Goal: Task Accomplishment & Management: Complete application form

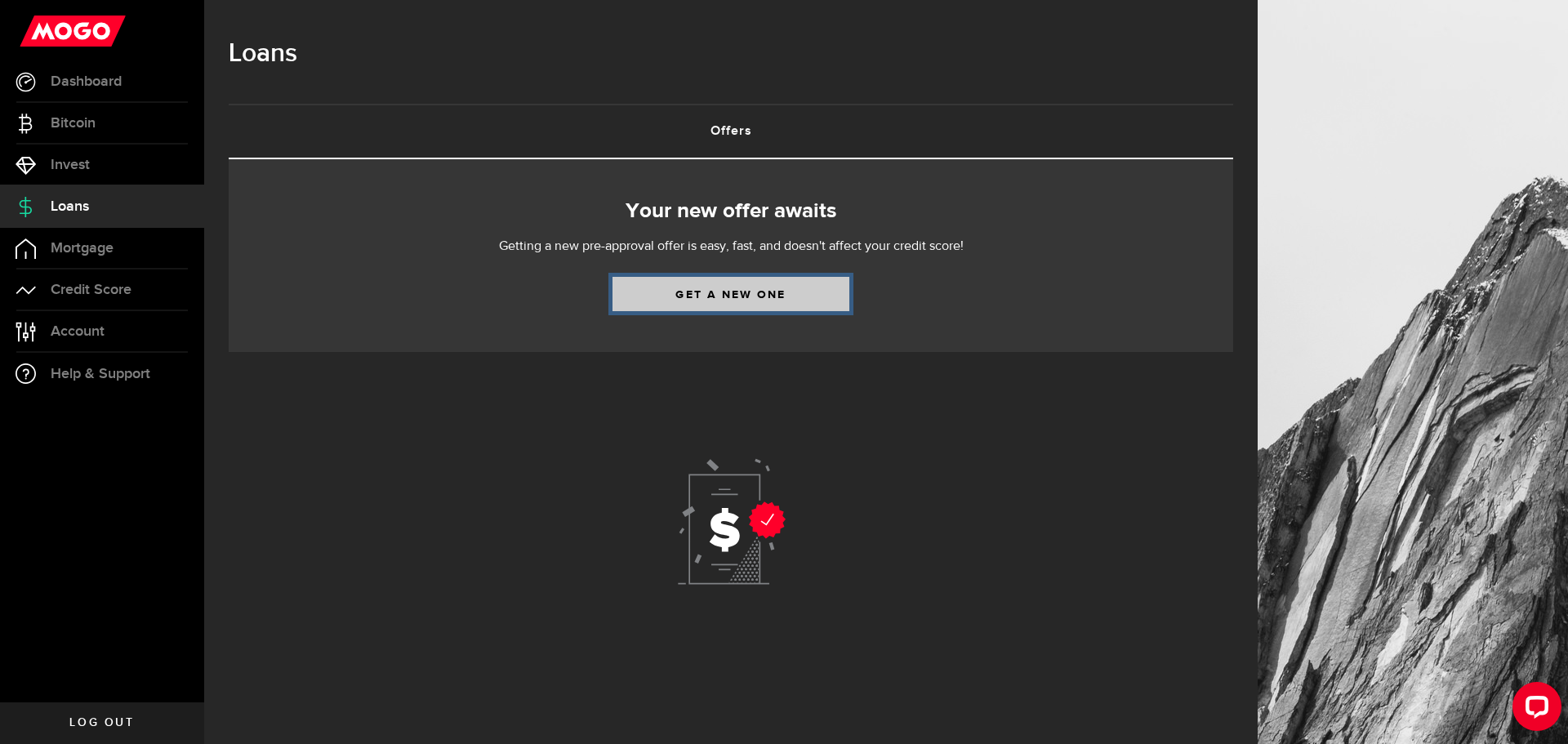
click at [712, 291] on link "Get a new one" at bounding box center [730, 294] width 237 height 34
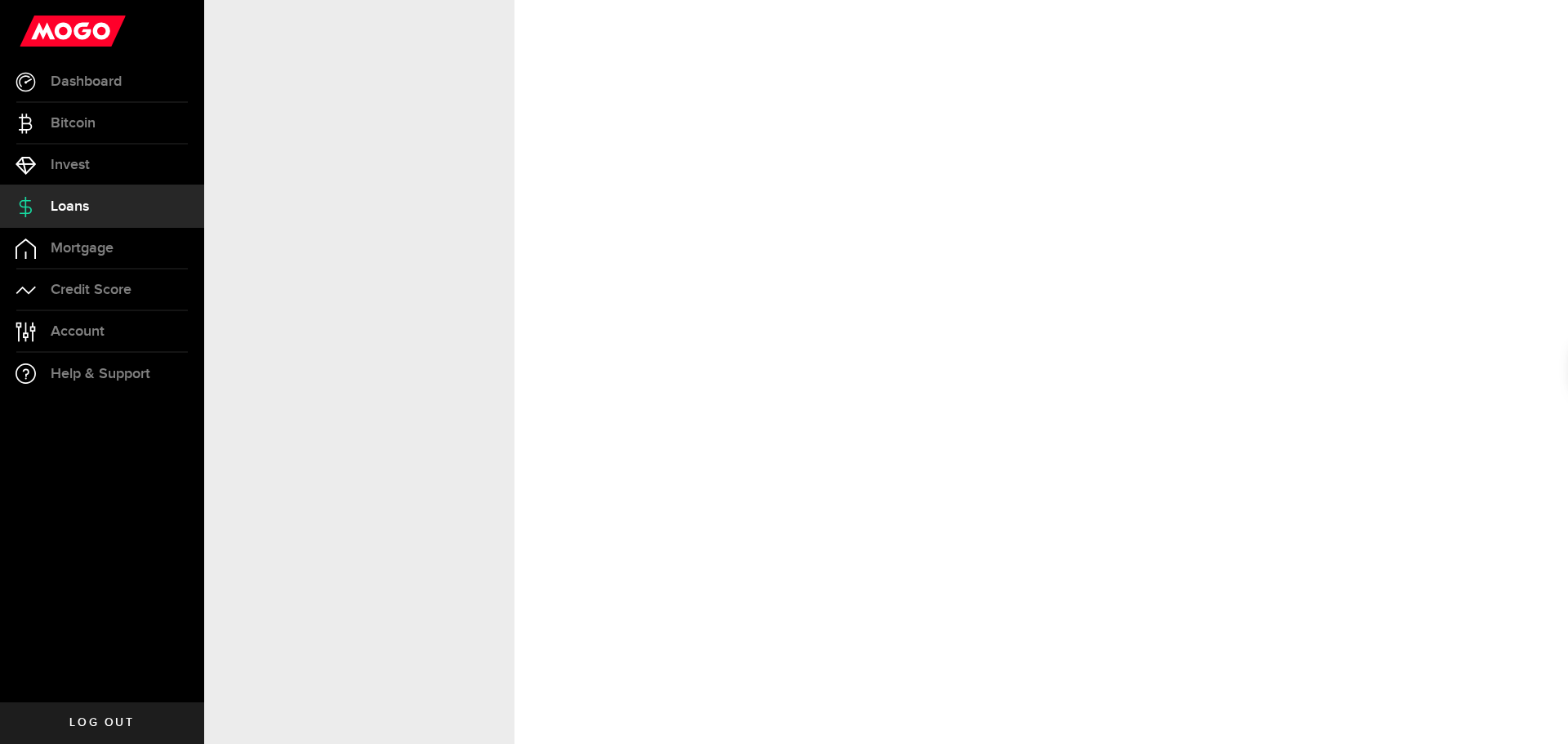
select select "Employed"
select select "1"
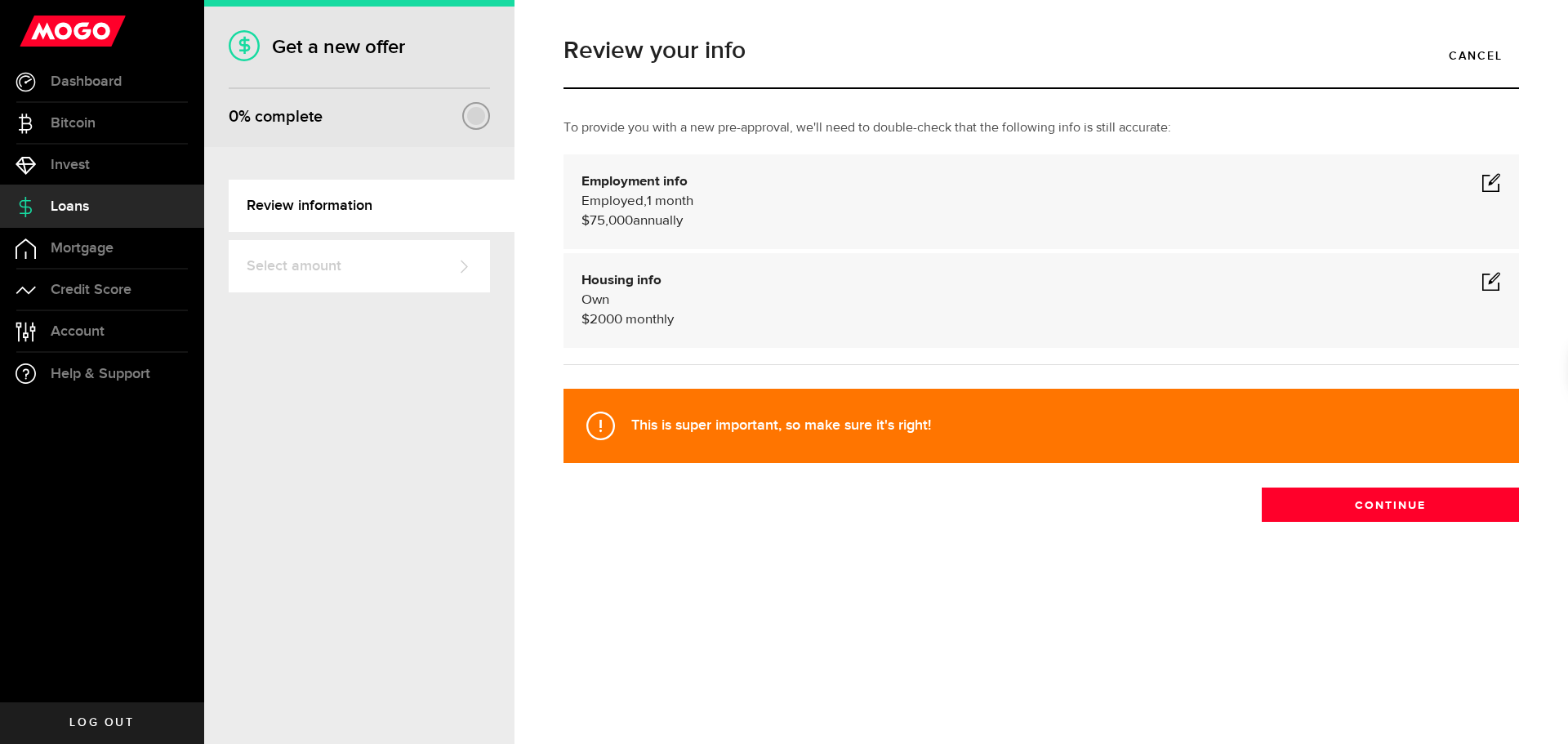
click at [1495, 179] on span at bounding box center [1491, 182] width 20 height 20
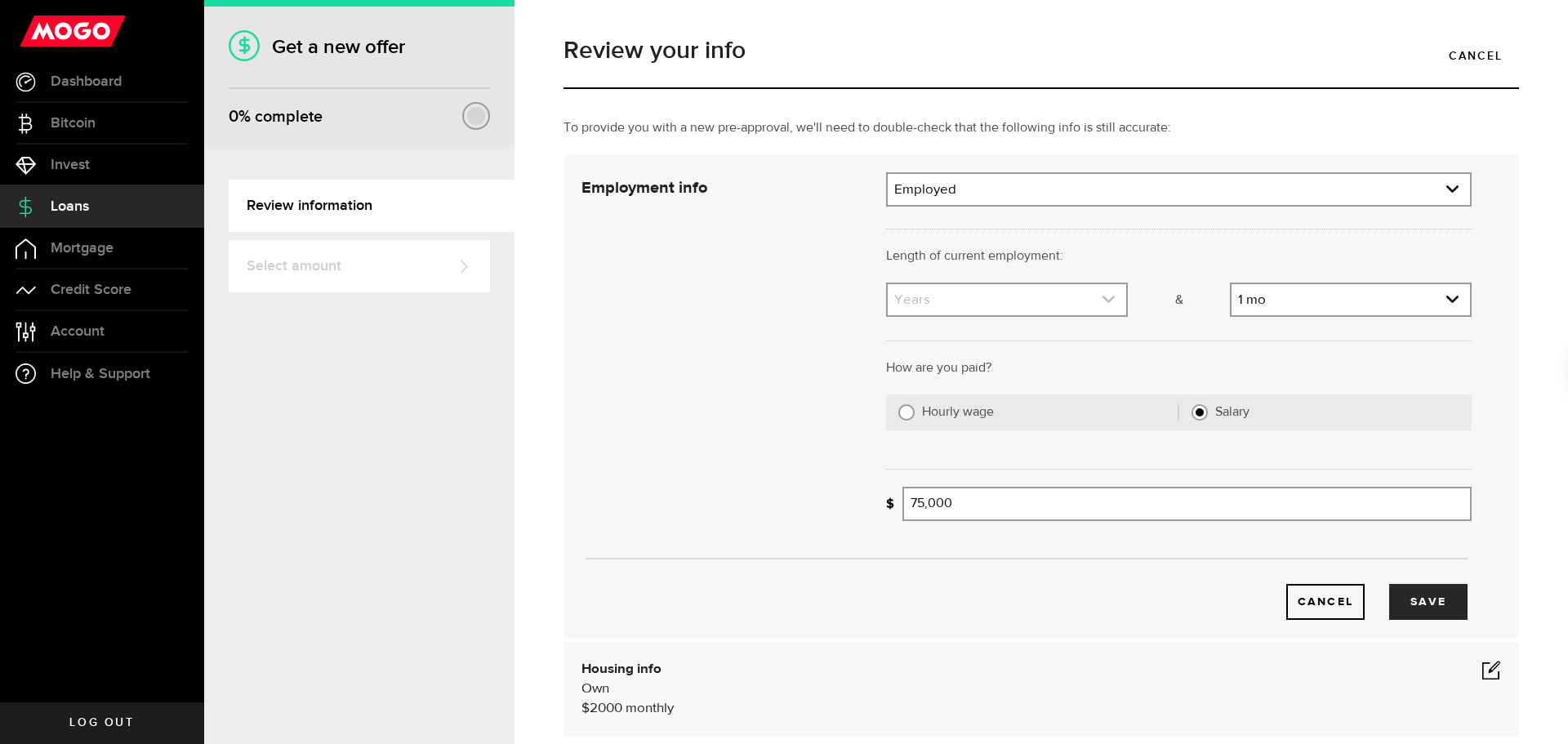
click at [1054, 298] on link "expand select" at bounding box center [1007, 299] width 238 height 31
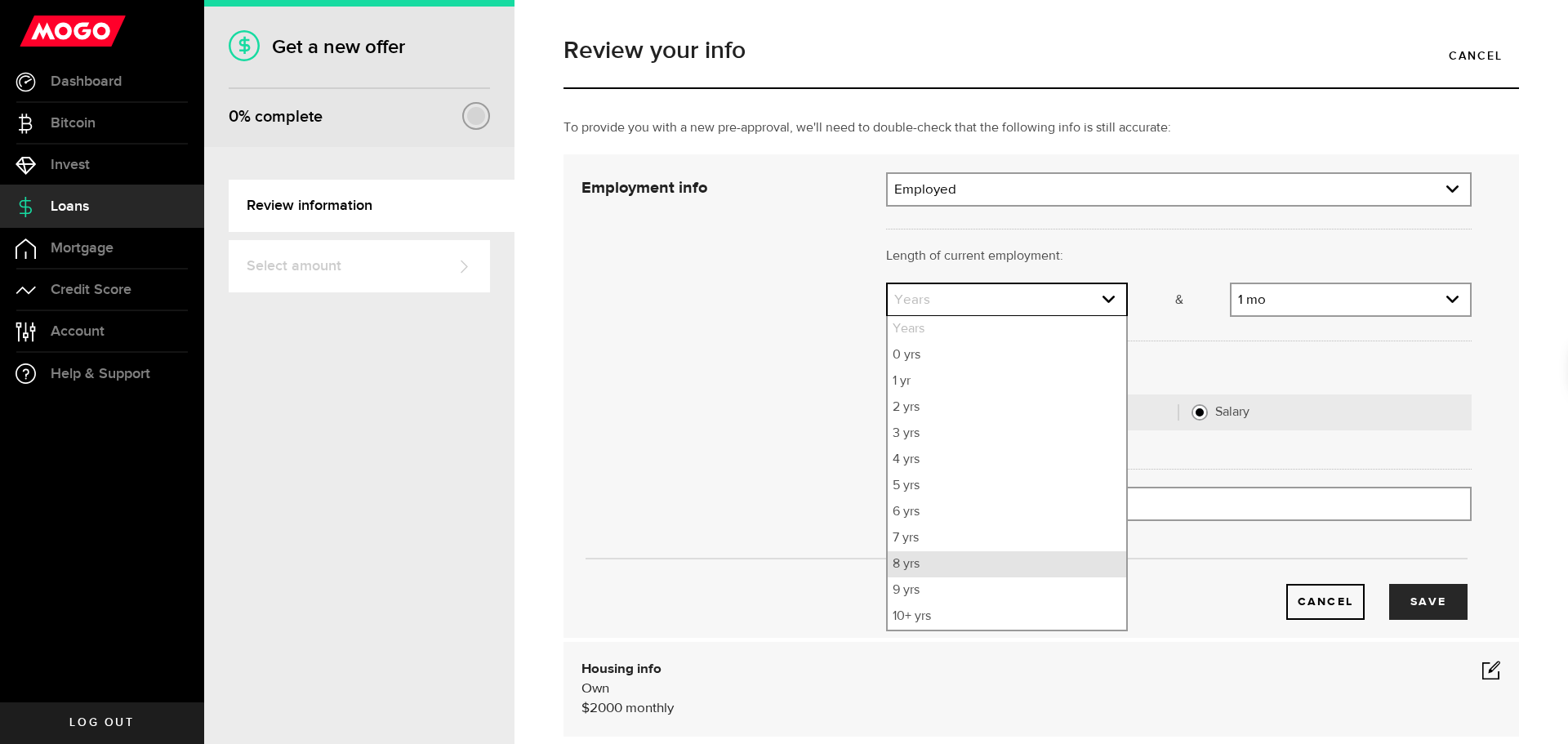
click at [985, 565] on li "8 yrs" at bounding box center [1007, 564] width 238 height 26
select select "8"
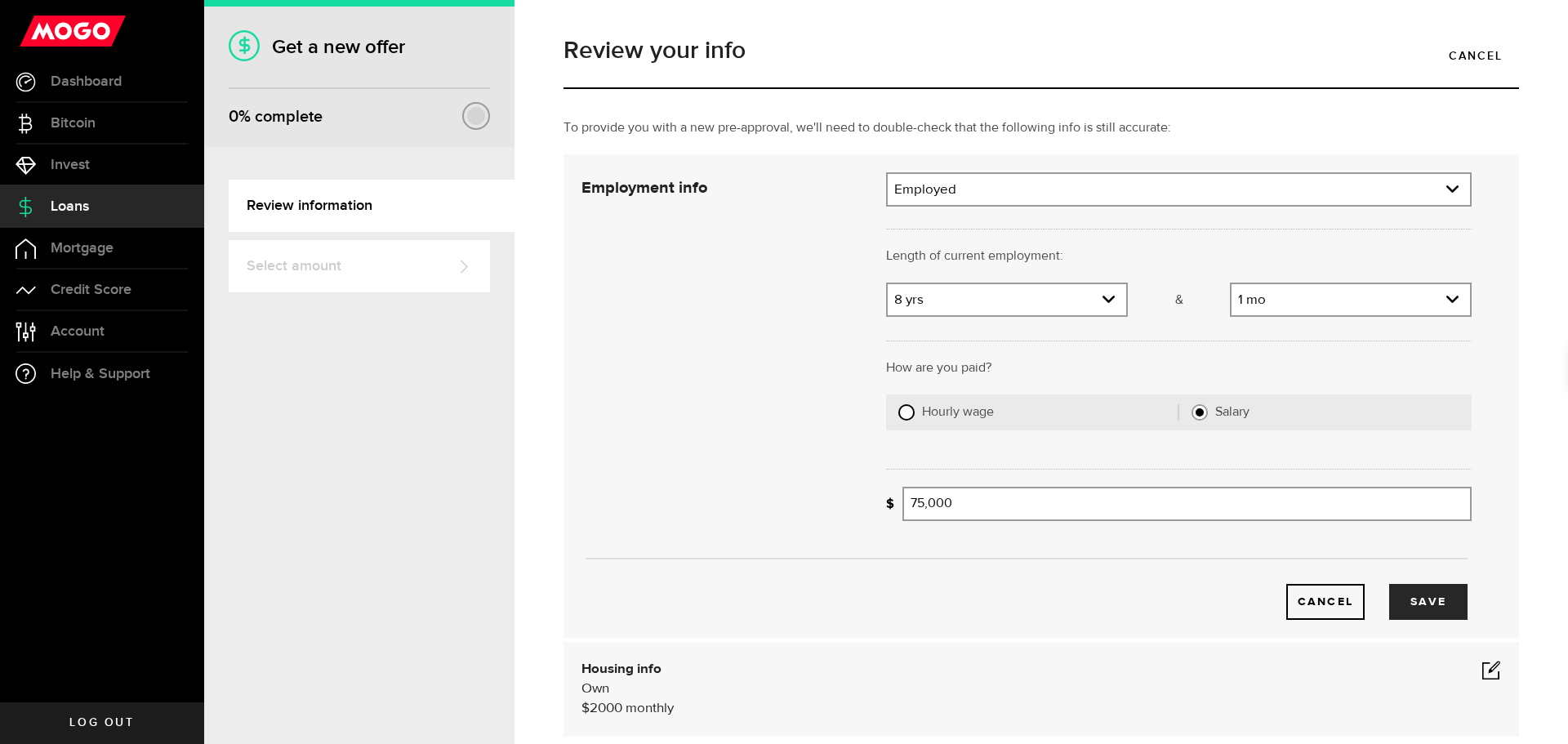
click at [909, 419] on input "Hourly wage" at bounding box center [906, 412] width 16 height 16
radio input "true"
click at [1198, 422] on div "Salary" at bounding box center [1331, 412] width 280 height 36
click at [1036, 504] on input "Average paycheque" at bounding box center [1060, 504] width 315 height 34
type input "35,000"
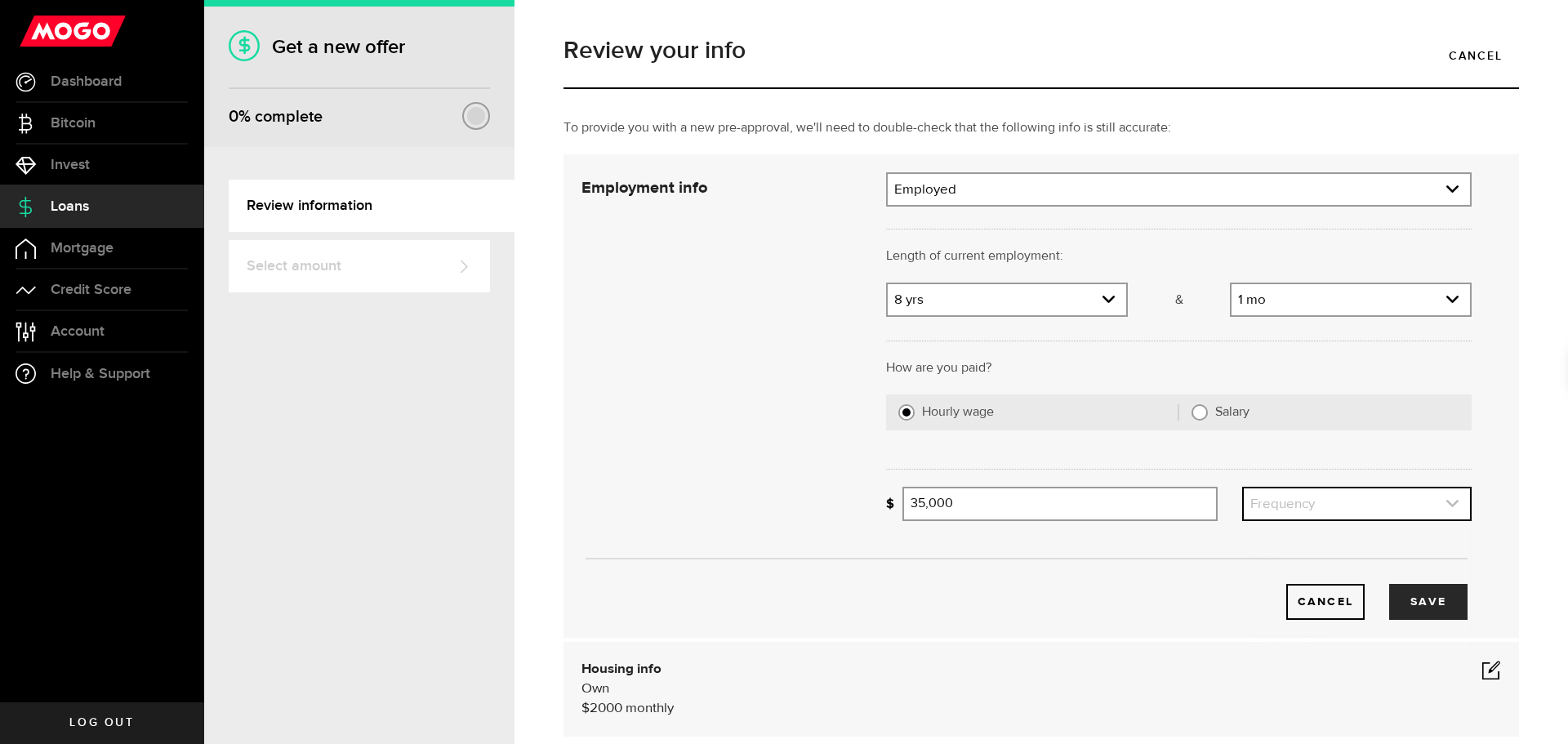
click at [1354, 504] on link "expand select" at bounding box center [1357, 504] width 226 height 31
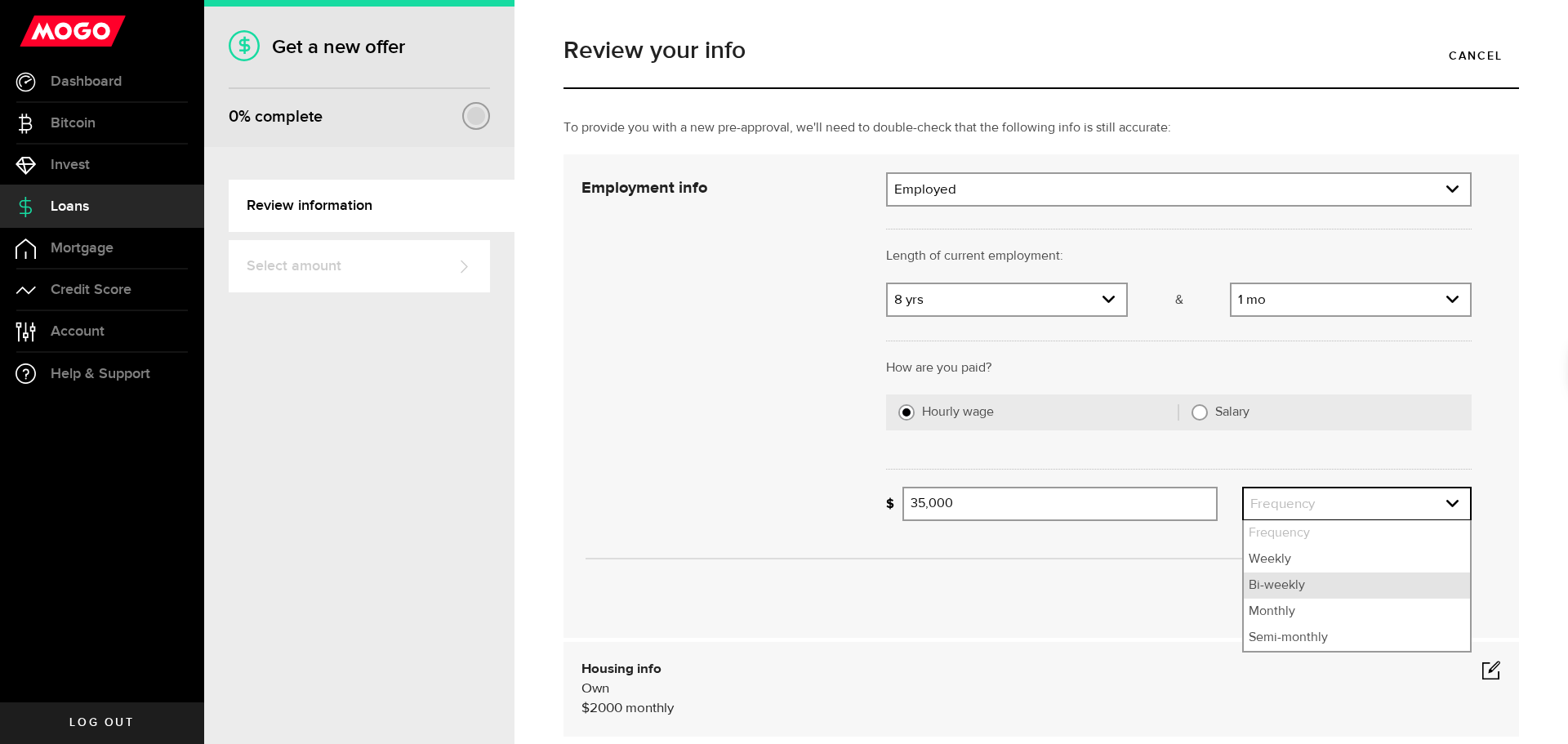
click at [1296, 584] on li "Bi-weekly" at bounding box center [1357, 585] width 226 height 26
select select "bi_weekly"
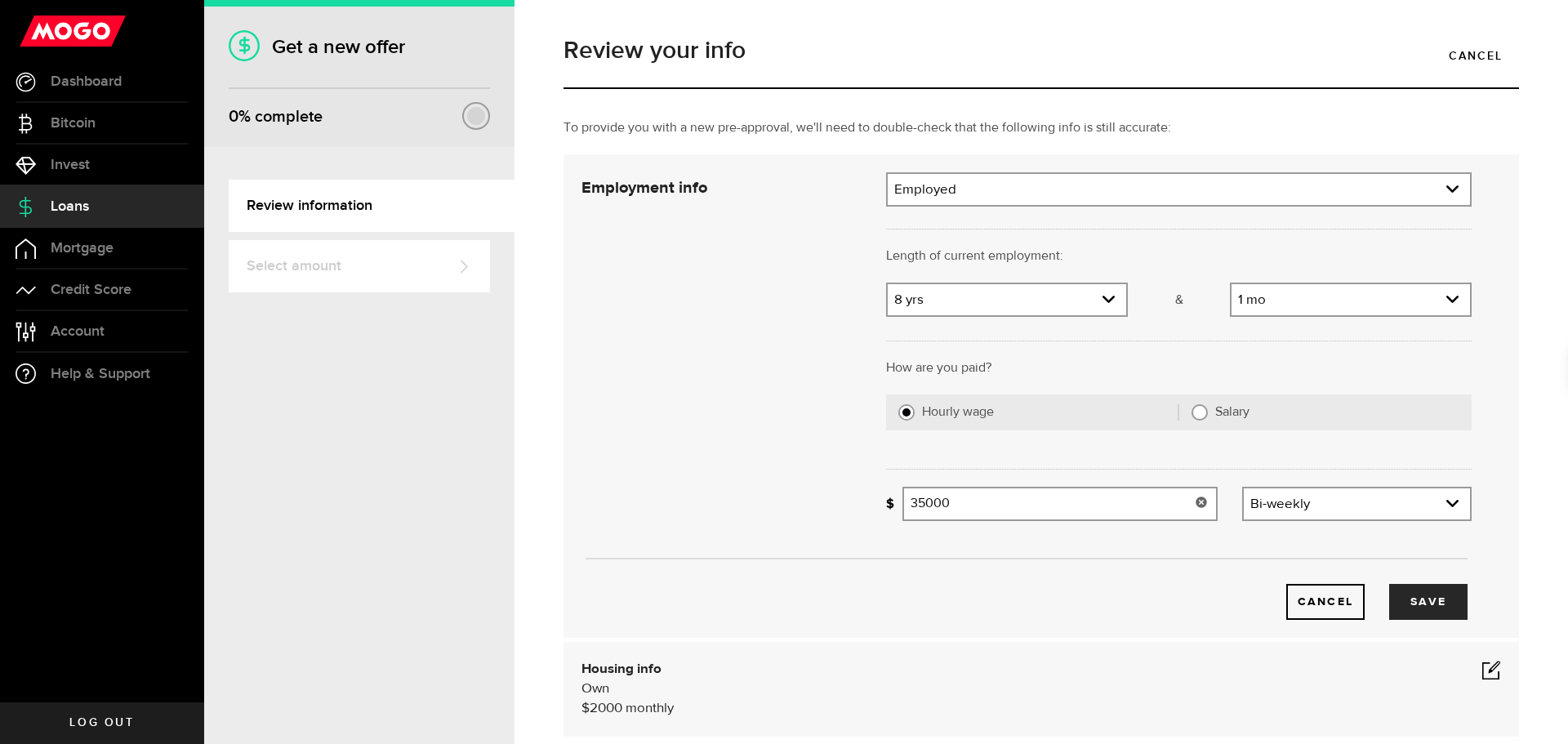
click at [950, 503] on input "35000" at bounding box center [1060, 504] width 315 height 34
type input "3,500"
click at [1070, 638] on div "To provide you with a new pre-approval, we'll need to double-check that the fol…" at bounding box center [1040, 444] width 979 height 651
click at [1409, 601] on button "Save" at bounding box center [1427, 602] width 78 height 36
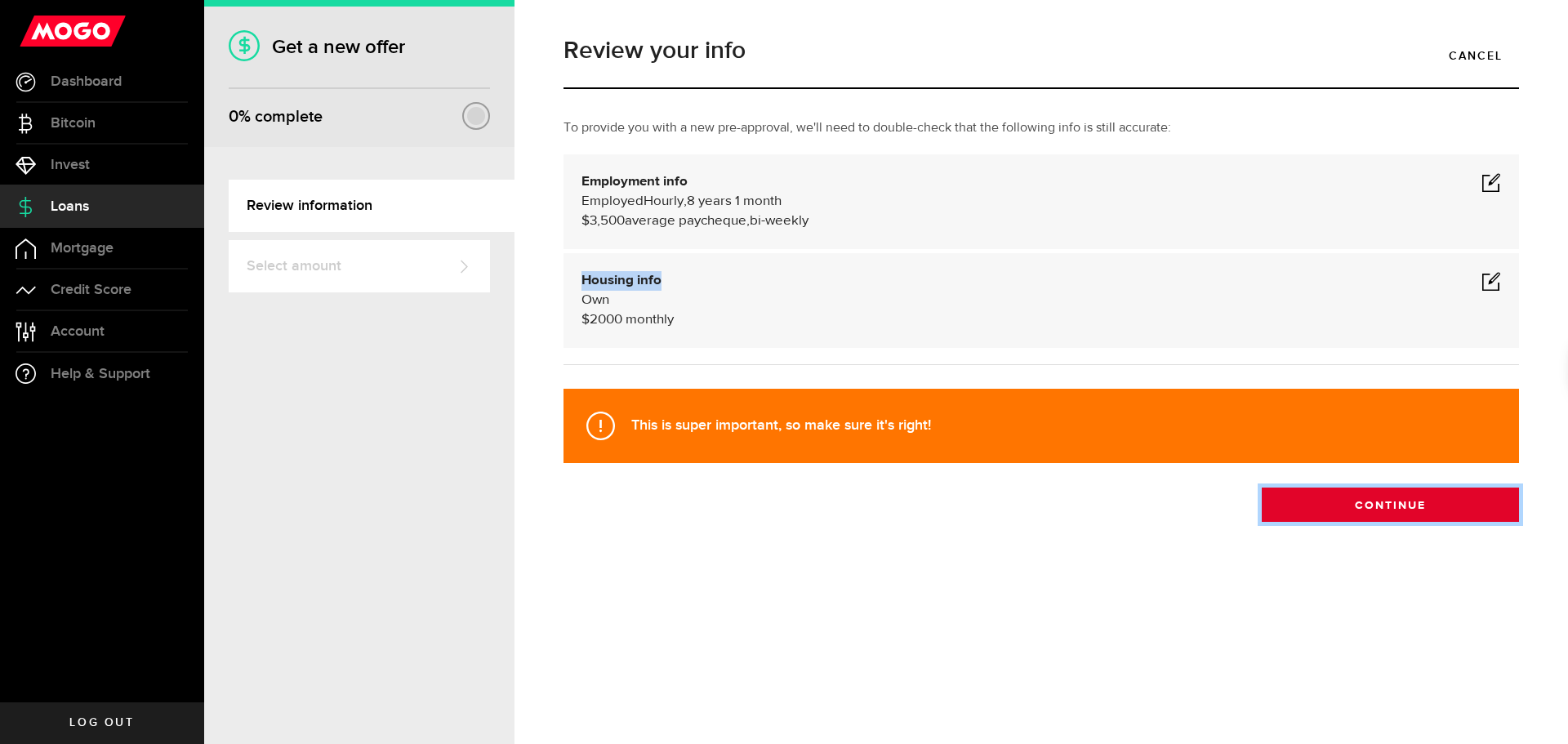
click at [1357, 501] on button "Continue" at bounding box center [1390, 505] width 257 height 34
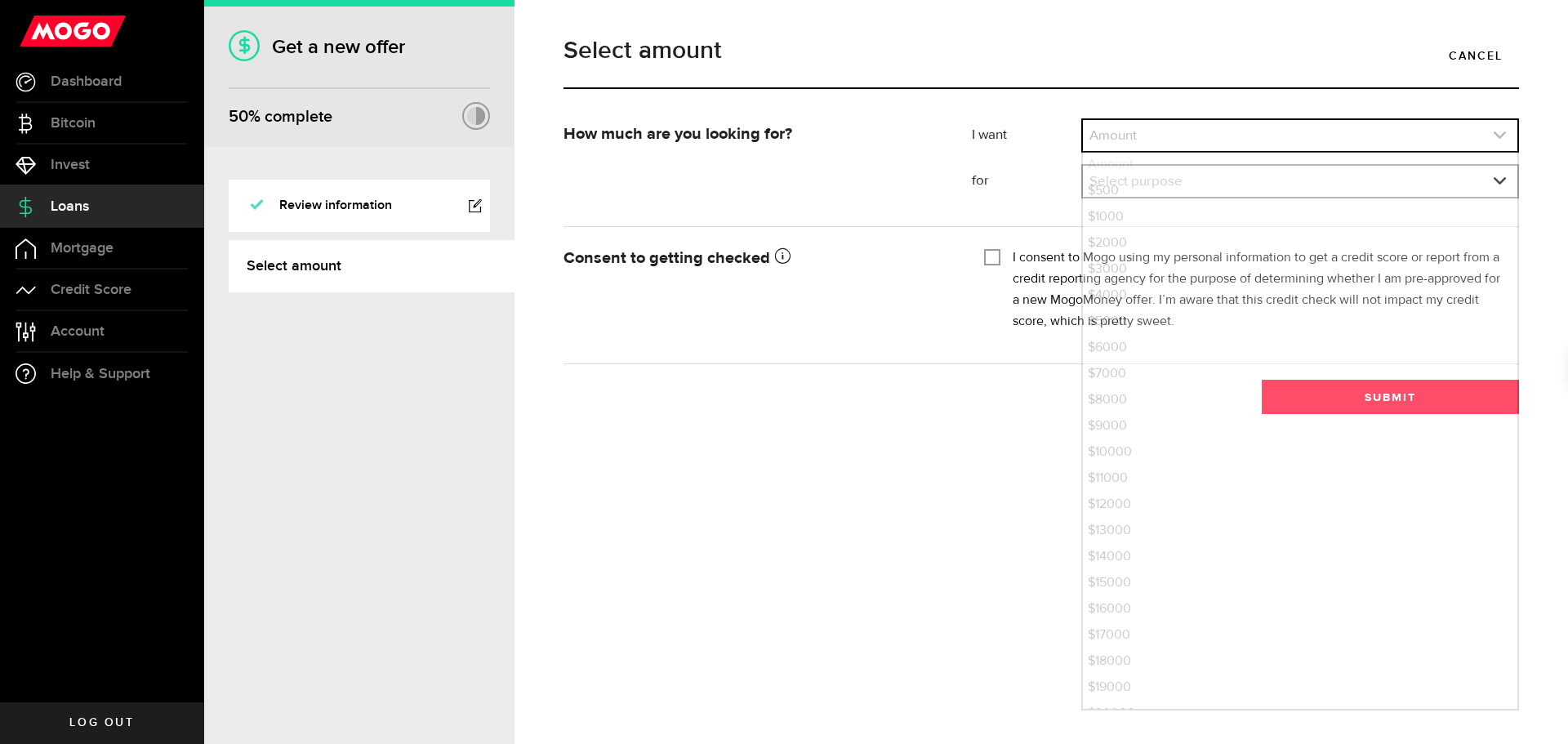
click at [1114, 133] on link "expand select" at bounding box center [1299, 135] width 435 height 31
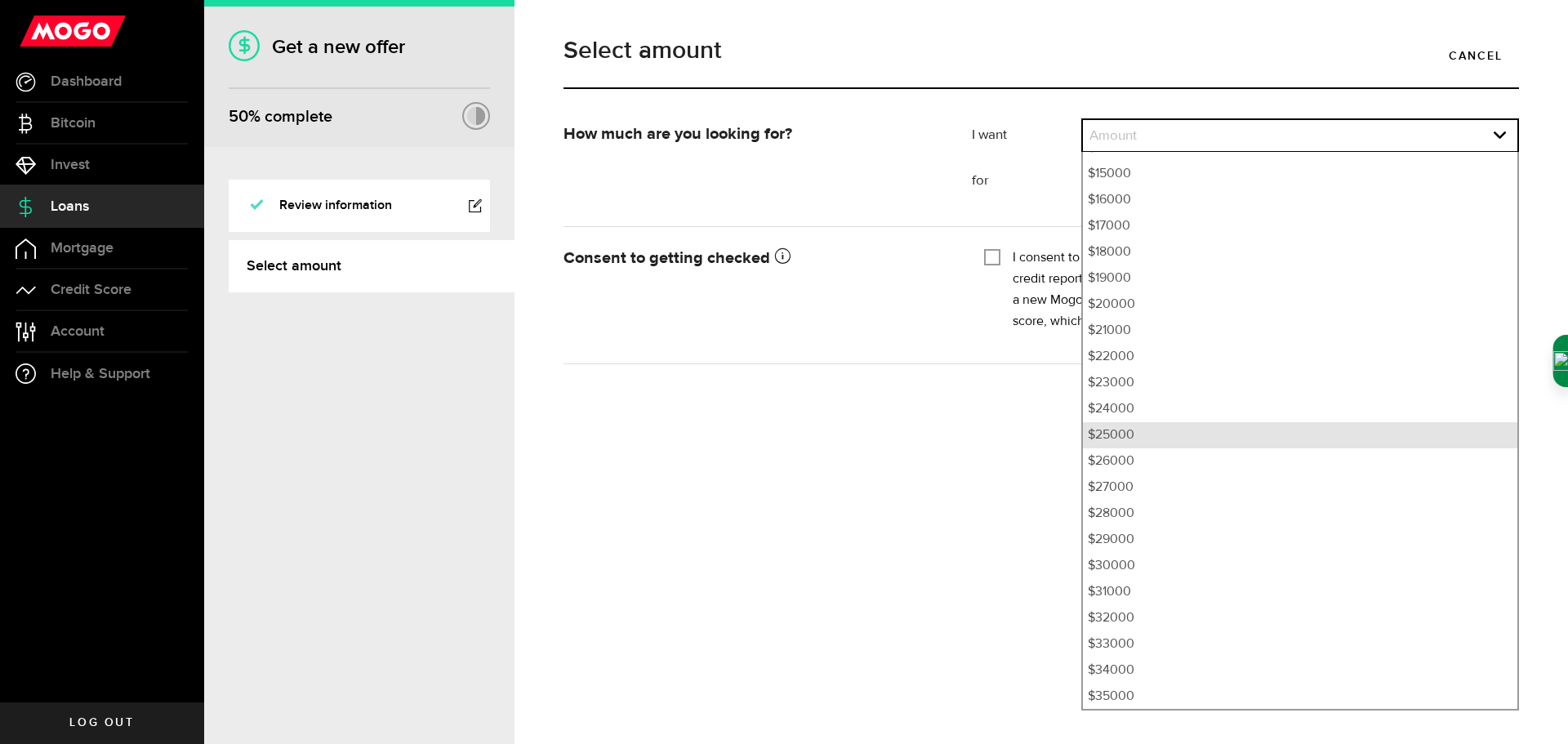
scroll to position [410, 0]
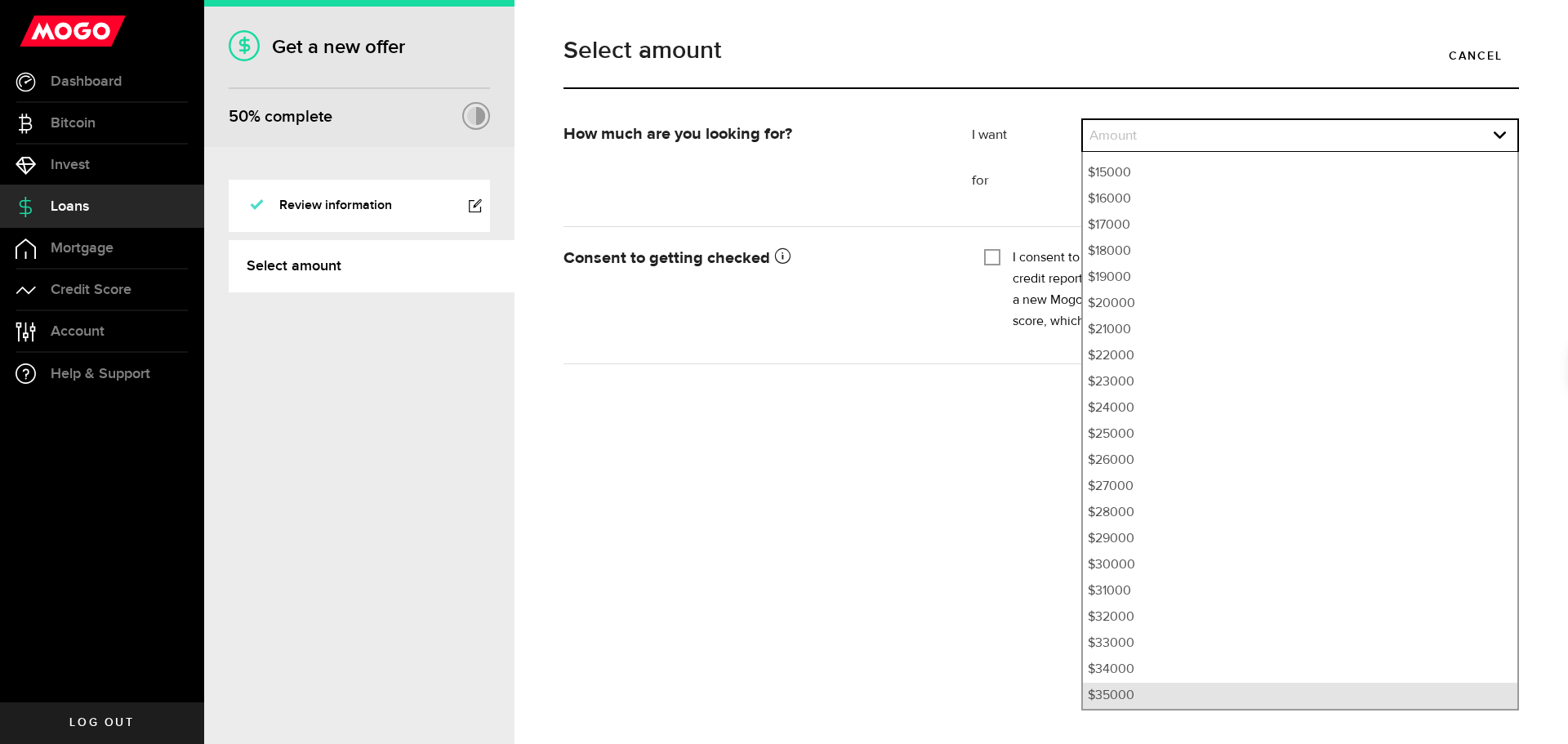
click at [1159, 692] on li "$35000" at bounding box center [1299, 696] width 435 height 26
select select "35000"
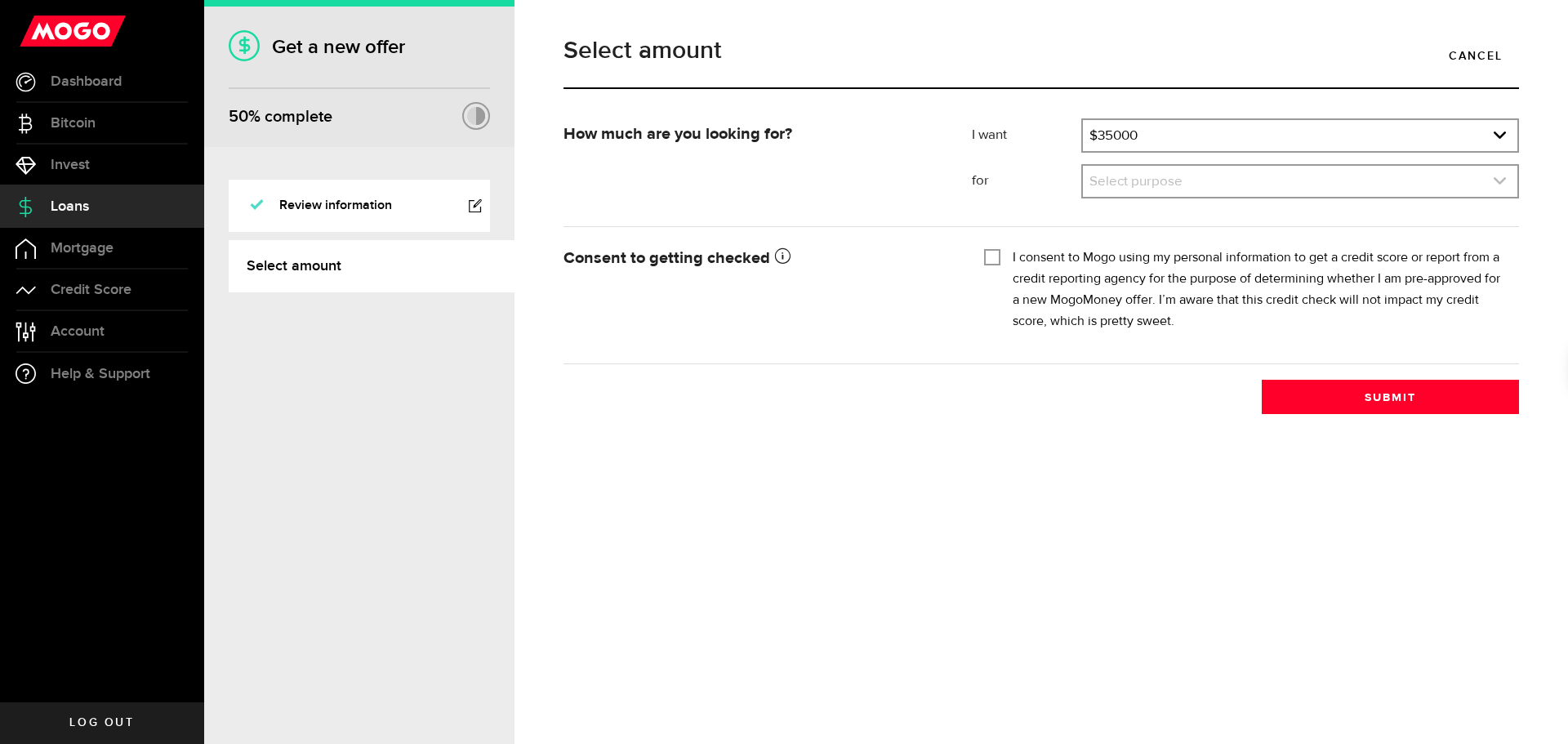
click at [1190, 184] on link "expand select" at bounding box center [1299, 181] width 435 height 31
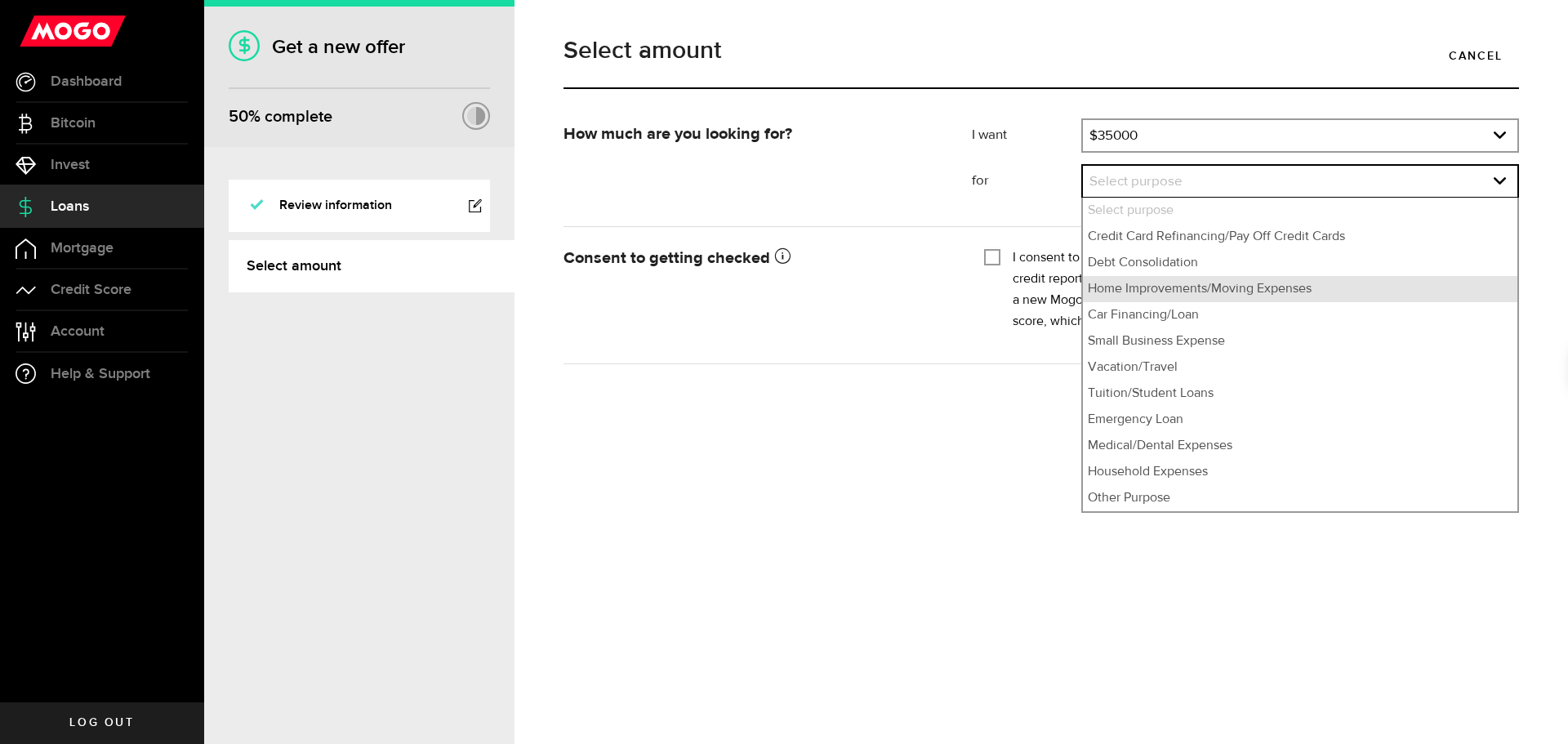
click at [1189, 289] on li "Home Improvements/Moving Expenses" at bounding box center [1299, 289] width 435 height 26
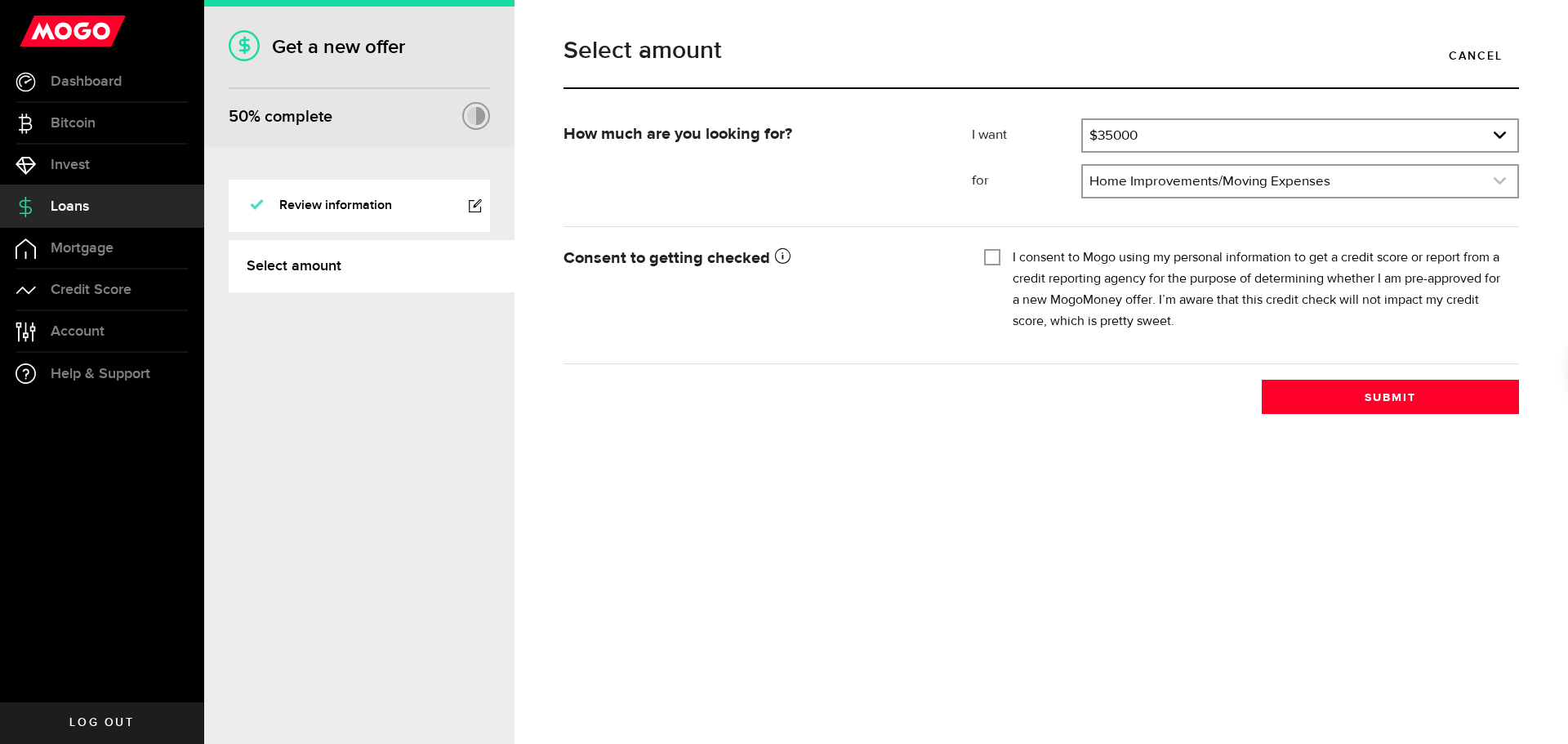
click at [1305, 194] on link "expand select" at bounding box center [1299, 181] width 435 height 31
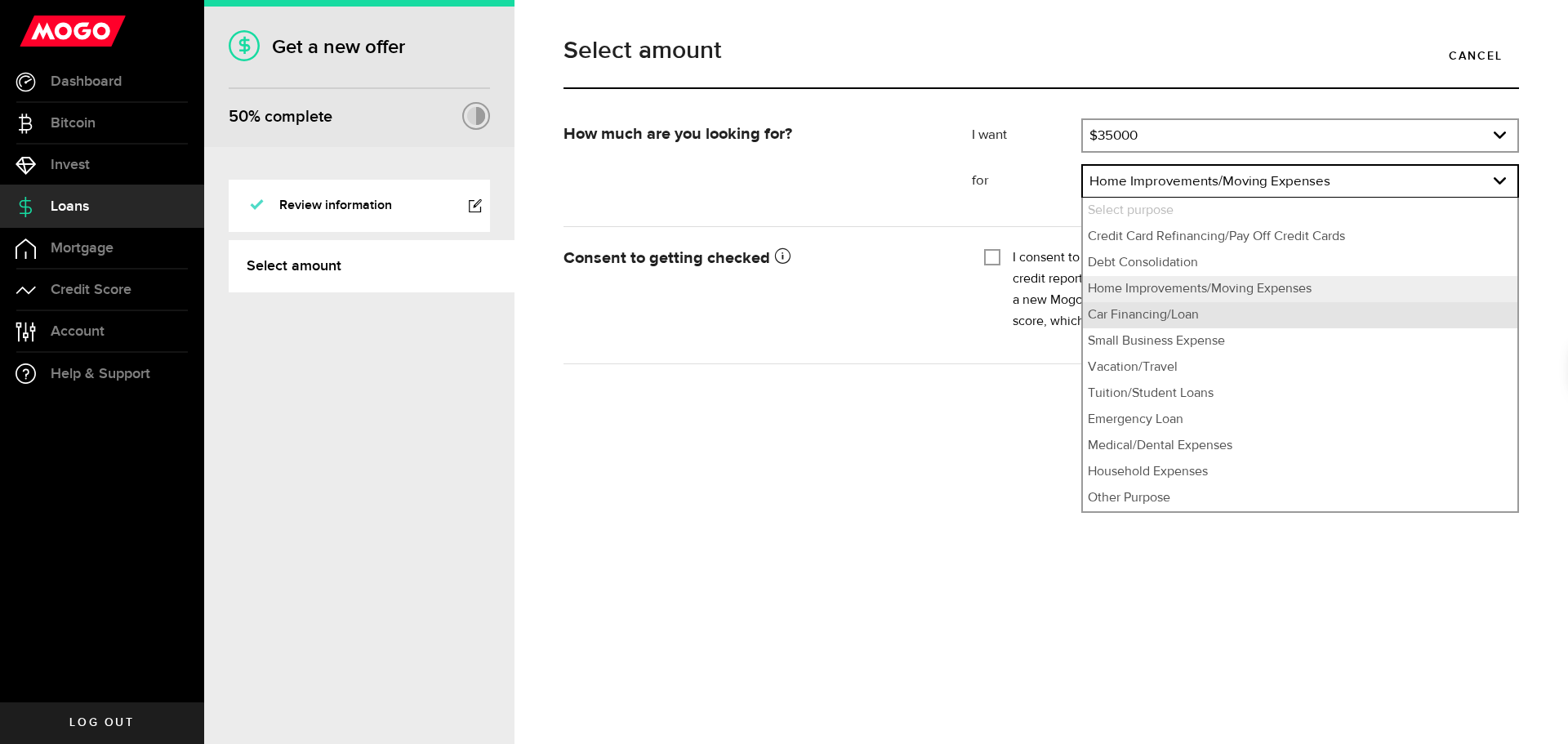
click at [1205, 314] on li "Car Financing/Loan" at bounding box center [1299, 315] width 435 height 26
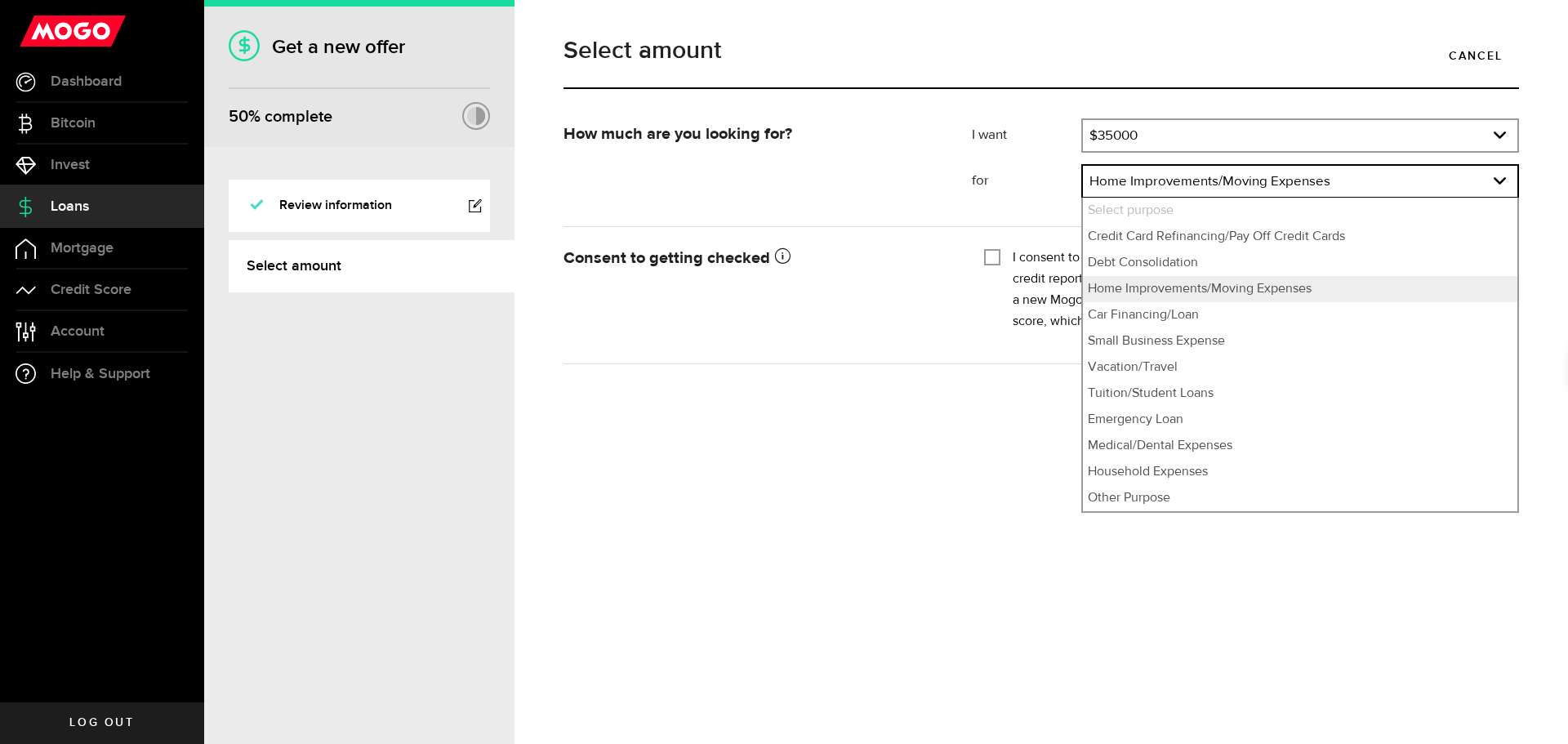
select select "Car Financing/Loan"
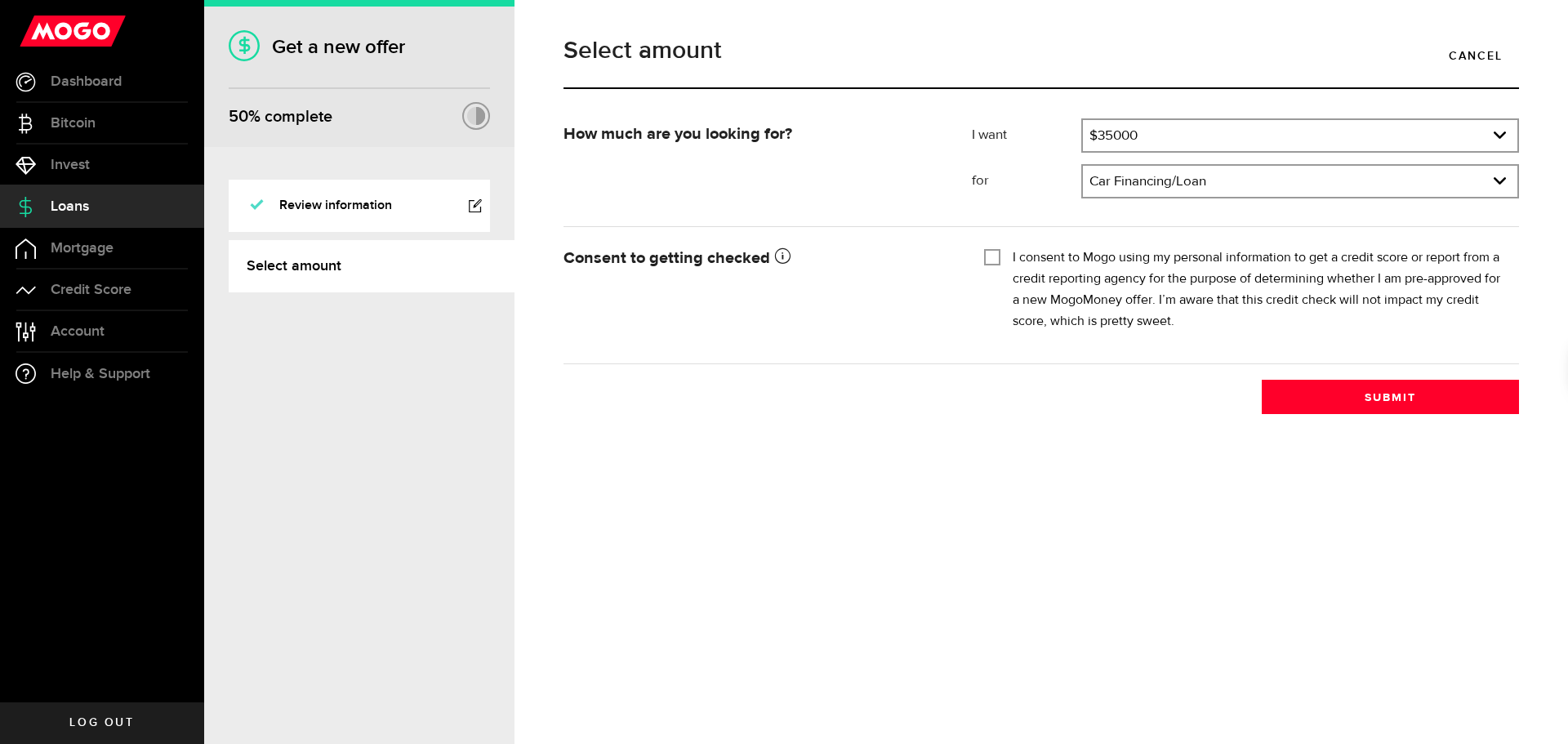
click at [995, 259] on input "I consent to Mogo using my personal information to get a credit score or report…" at bounding box center [992, 255] width 16 height 16
checkbox input "true"
click at [1274, 391] on button "Submit" at bounding box center [1390, 397] width 257 height 34
